Goal: Task Accomplishment & Management: Use online tool/utility

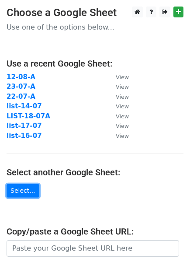
drag, startPoint x: 39, startPoint y: 190, endPoint x: 28, endPoint y: 190, distance: 10.9
click at [28, 190] on link "Select..." at bounding box center [23, 191] width 33 height 14
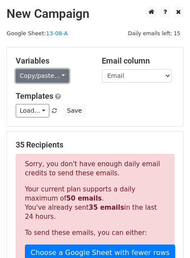
click at [35, 72] on link "Copy/paste..." at bounding box center [42, 76] width 53 height 14
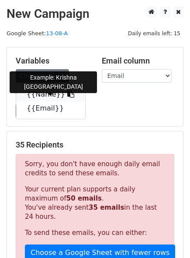
click at [37, 97] on link "{{Name}}" at bounding box center [50, 95] width 69 height 14
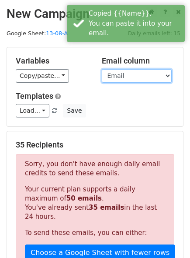
drag, startPoint x: 37, startPoint y: 97, endPoint x: 121, endPoint y: 78, distance: 85.3
click at [121, 78] on select "Name Email" at bounding box center [137, 76] width 70 height 14
click at [102, 69] on select "Name Email" at bounding box center [137, 76] width 70 height 14
